Goal: Information Seeking & Learning: Check status

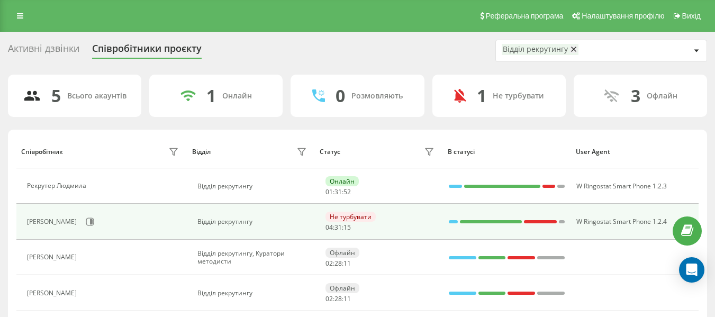
click at [107, 218] on div "[PERSON_NAME]" at bounding box center [104, 222] width 154 height 18
click at [94, 218] on icon at bounding box center [90, 222] width 8 height 8
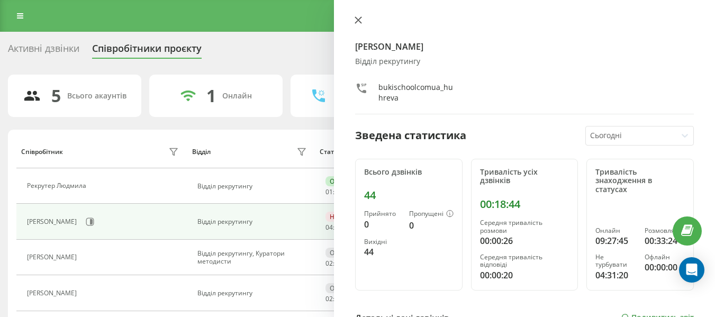
click at [358, 23] on icon at bounding box center [358, 19] width 7 height 7
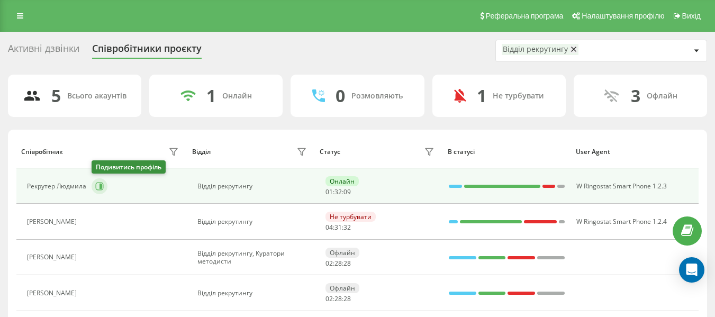
click at [98, 189] on icon at bounding box center [100, 186] width 8 height 8
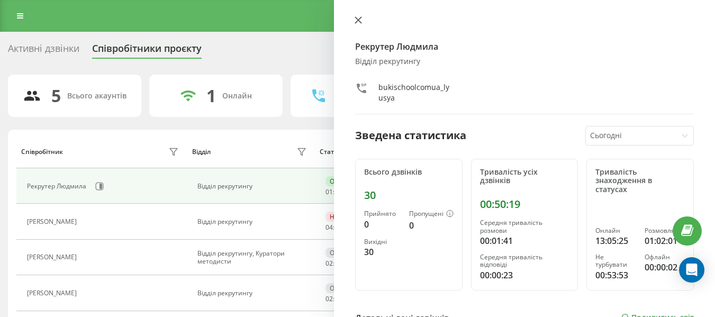
click at [362, 21] on button at bounding box center [358, 21] width 14 height 10
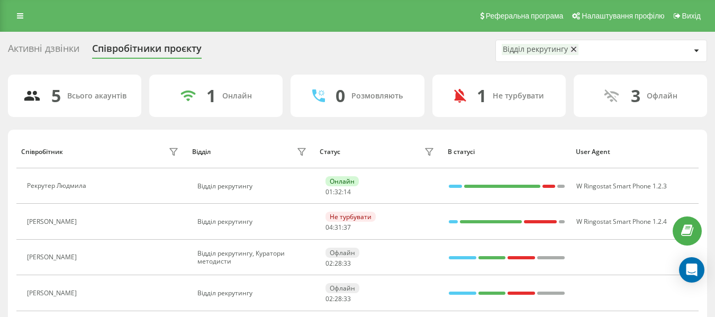
scroll to position [69, 0]
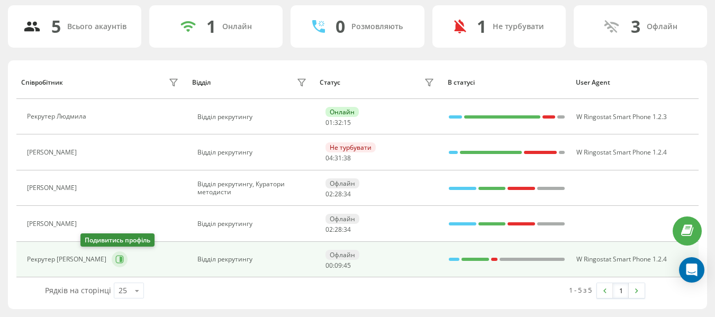
click at [115, 259] on icon at bounding box center [119, 259] width 8 height 8
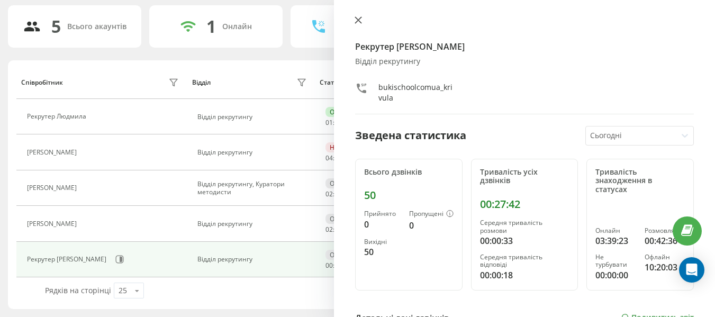
click at [354, 22] on button at bounding box center [358, 21] width 14 height 10
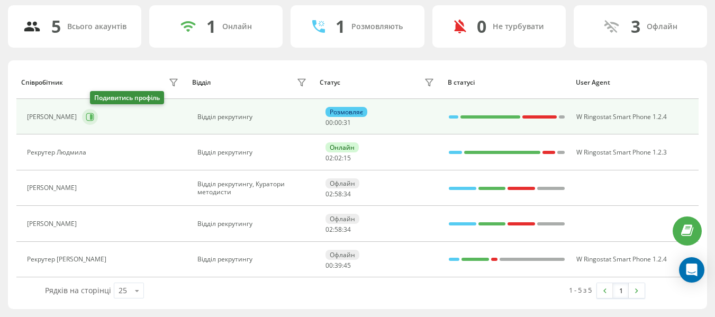
click at [98, 110] on button at bounding box center [90, 117] width 16 height 16
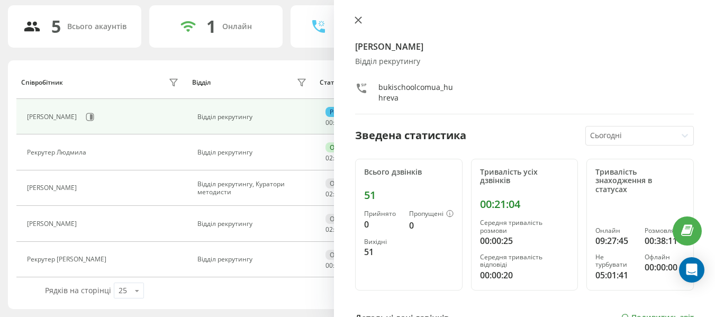
click at [357, 22] on icon at bounding box center [358, 19] width 7 height 7
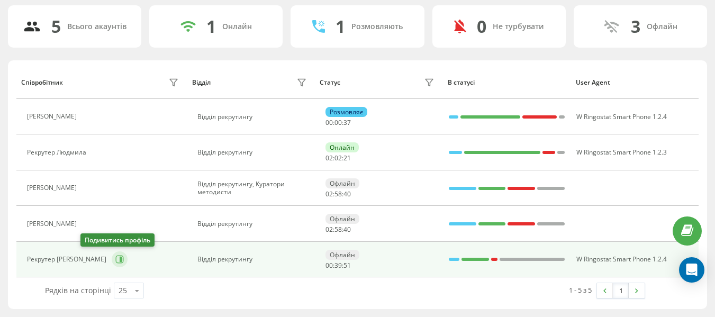
click at [115, 258] on icon at bounding box center [119, 259] width 8 height 8
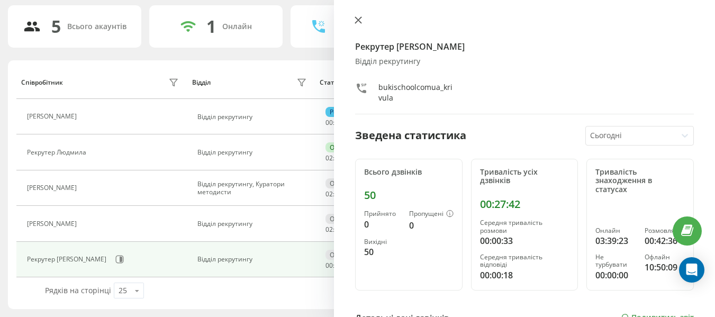
click at [360, 16] on icon at bounding box center [358, 19] width 7 height 7
